Goal: Information Seeking & Learning: Learn about a topic

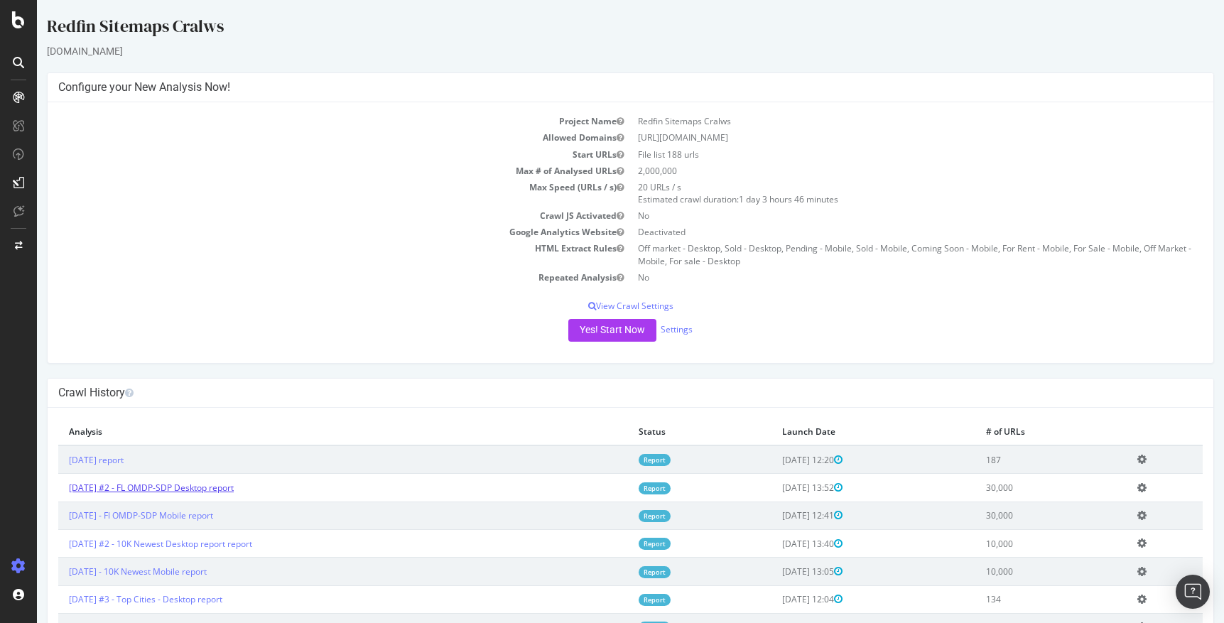
click at [228, 490] on link "[DATE] #2 - FL OMDP-SDP Desktop report" at bounding box center [151, 488] width 165 height 12
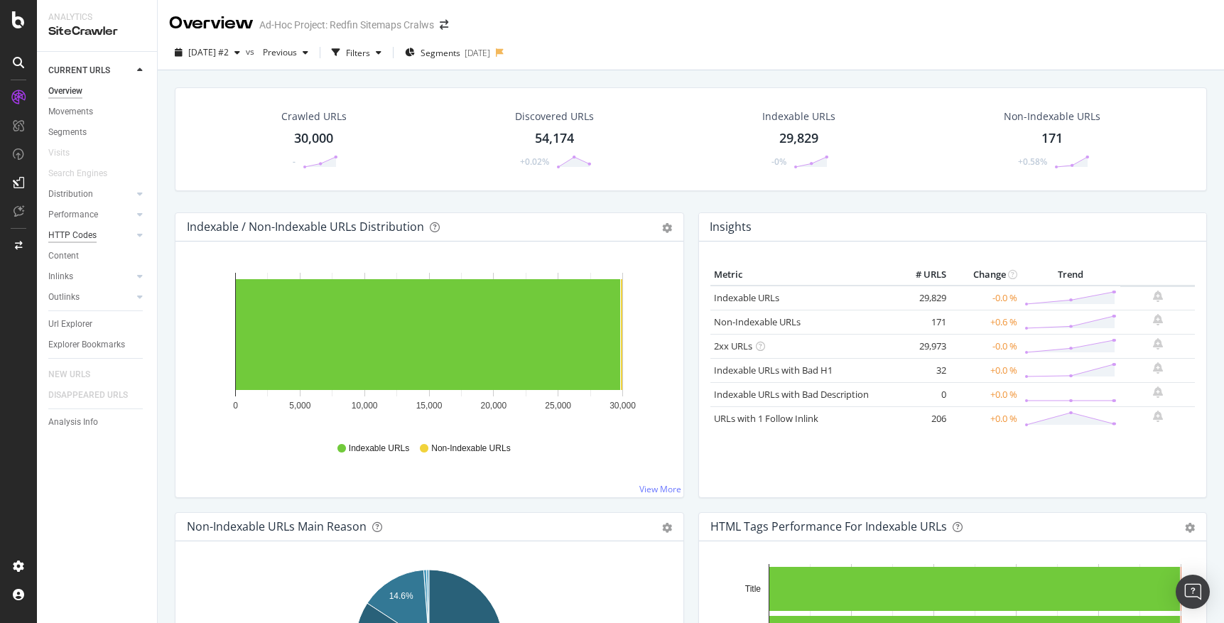
click at [72, 232] on div "HTTP Codes" at bounding box center [72, 235] width 48 height 15
